Goal: Information Seeking & Learning: Learn about a topic

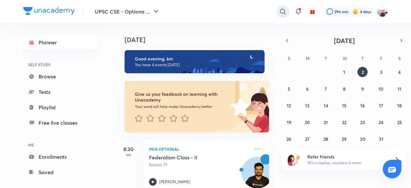
click at [283, 11] on icon at bounding box center [283, 12] width 8 height 8
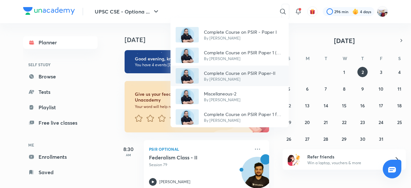
click at [248, 71] on p "Complete Course on PSIR Paper-II" at bounding box center [240, 73] width 72 height 7
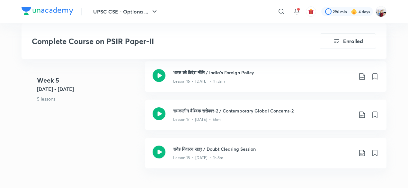
scroll to position [1002, 0]
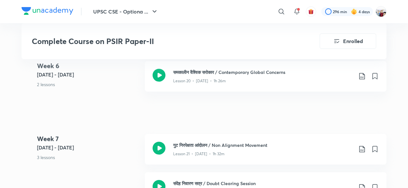
scroll to position [1105, 0]
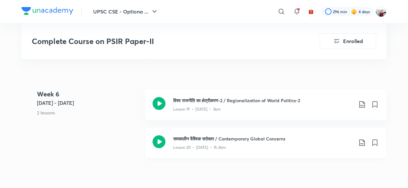
click at [358, 139] on icon at bounding box center [362, 143] width 8 height 8
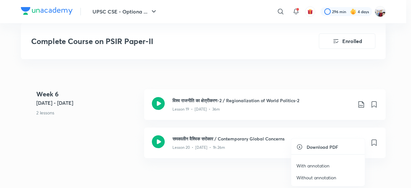
click at [308, 163] on p "With annotation" at bounding box center [312, 165] width 33 height 7
